Goal: Register for event/course

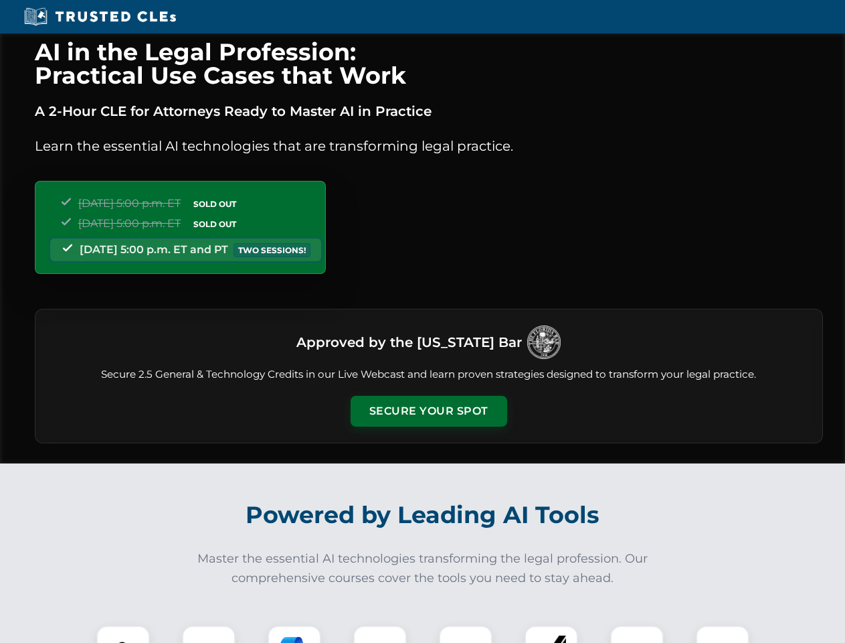
click at [428, 411] on button "Secure Your Spot" at bounding box center [429, 411] width 157 height 31
click at [123, 634] on img at bounding box center [123, 652] width 39 height 39
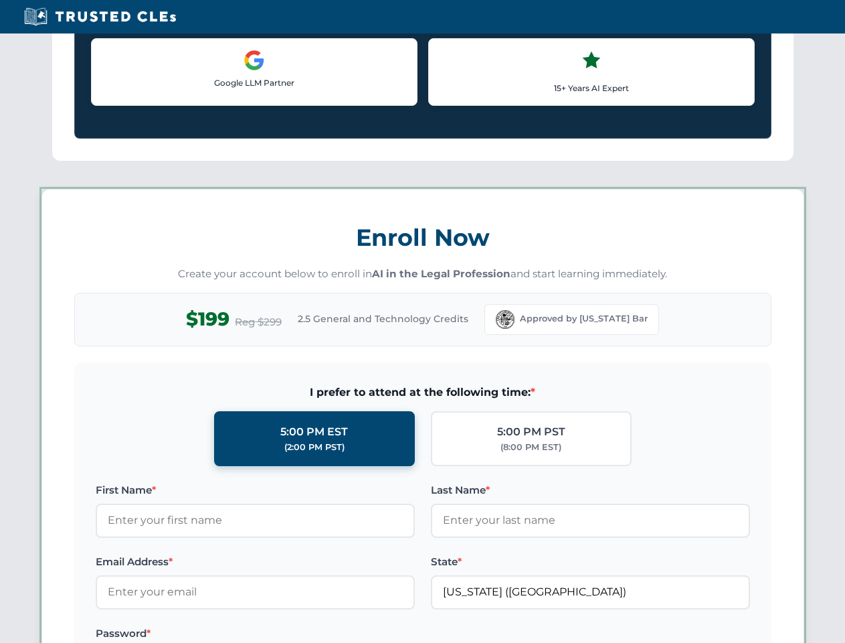
click at [295, 634] on label "Password *" at bounding box center [255, 633] width 319 height 16
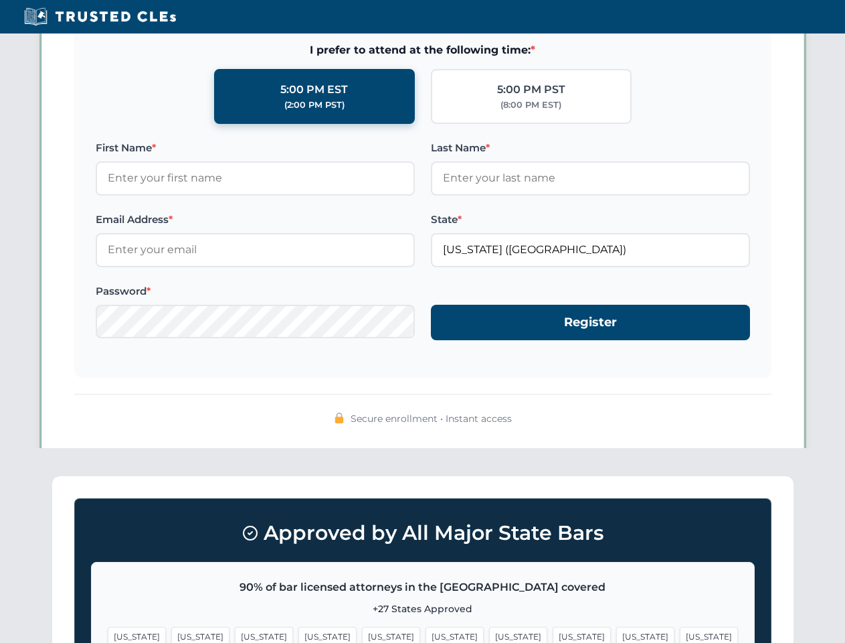
click at [616, 634] on span "[US_STATE]" at bounding box center [645, 635] width 58 height 19
